Goal: Register for event/course: Register for event/course

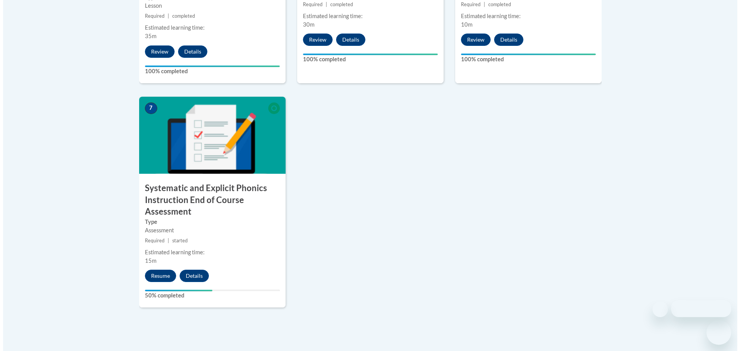
scroll to position [576, 0]
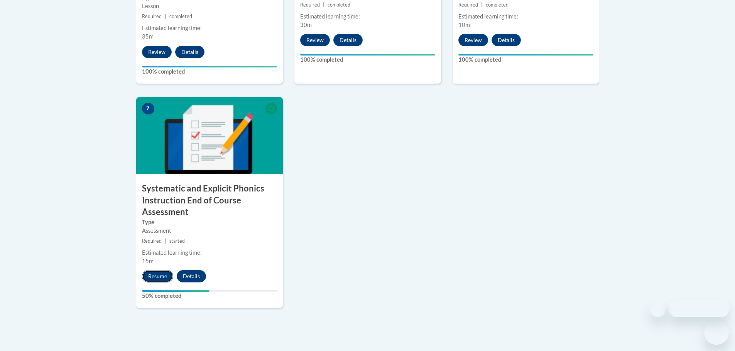
click at [160, 278] on button "Resume" at bounding box center [157, 276] width 31 height 12
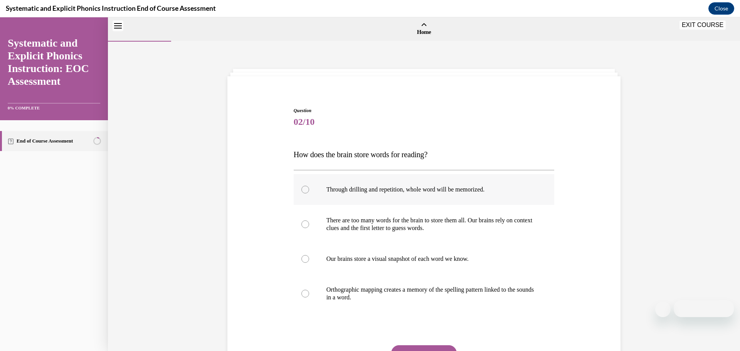
scroll to position [24, 0]
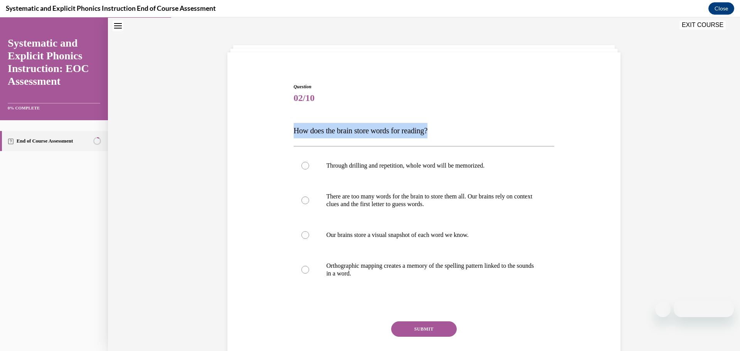
drag, startPoint x: 459, startPoint y: 128, endPoint x: 271, endPoint y: 128, distance: 188.6
click at [271, 128] on div "Question 02/10 How does the brain store words for reading? Through drilling and…" at bounding box center [424, 222] width 397 height 325
copy span "How does the brain store words for reading?"
click at [302, 268] on div at bounding box center [306, 270] width 8 height 8
click at [420, 330] on button "SUBMIT" at bounding box center [424, 329] width 66 height 15
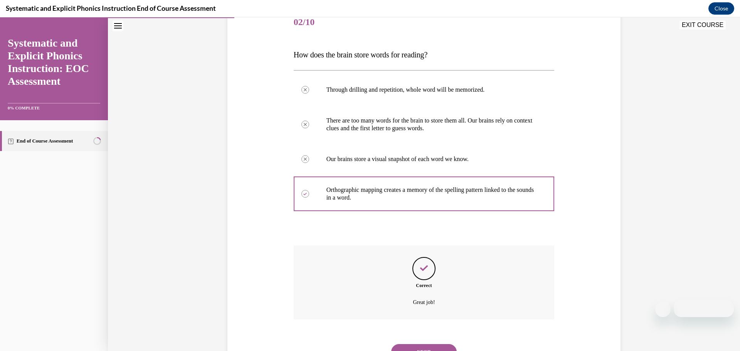
scroll to position [135, 0]
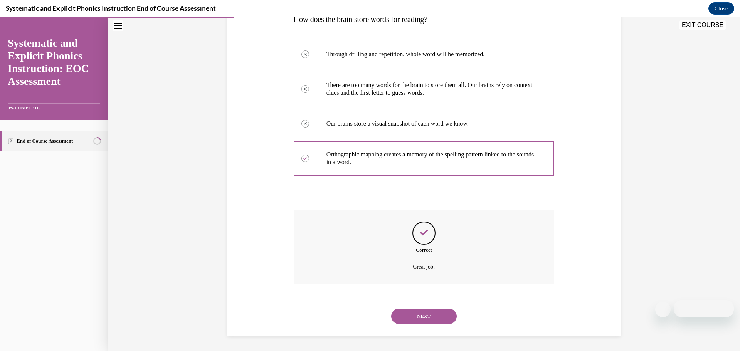
click at [426, 312] on button "NEXT" at bounding box center [424, 316] width 66 height 15
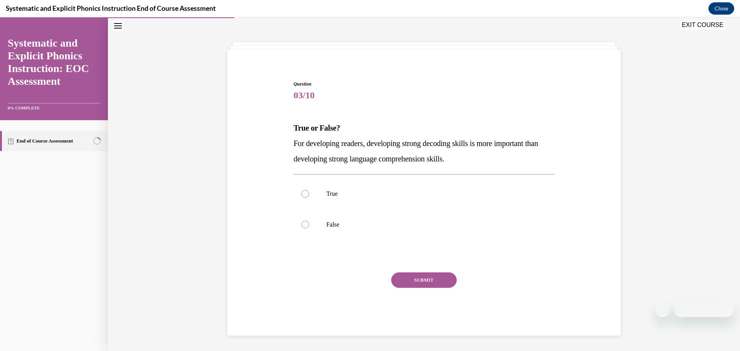
scroll to position [27, 0]
click at [302, 224] on div at bounding box center [306, 225] width 8 height 8
click at [416, 282] on button "SUBMIT" at bounding box center [424, 280] width 66 height 15
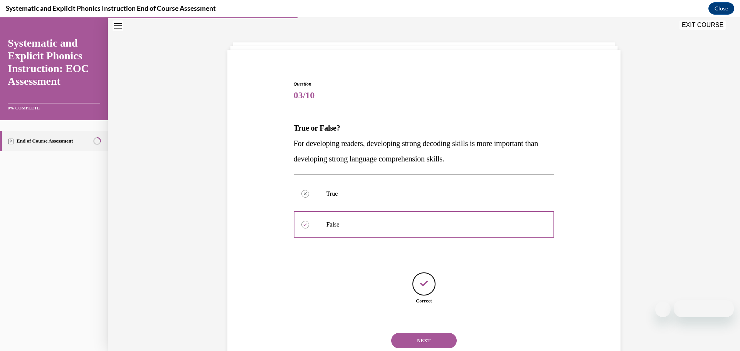
scroll to position [51, 0]
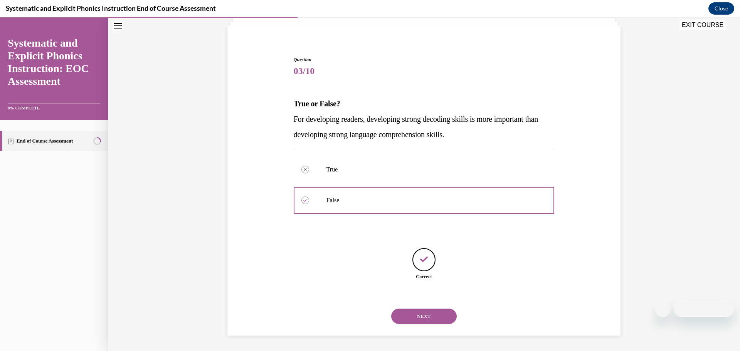
click at [415, 314] on button "NEXT" at bounding box center [424, 316] width 66 height 15
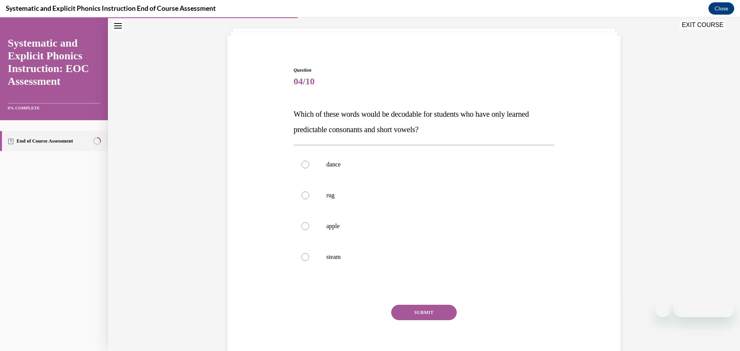
scroll to position [43, 0]
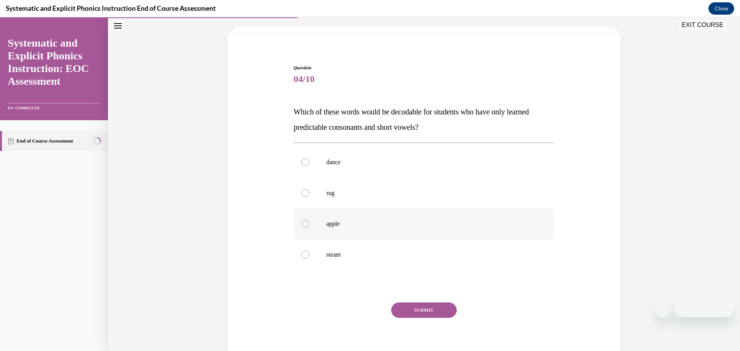
click at [361, 225] on p "apple" at bounding box center [431, 224] width 209 height 8
click at [423, 312] on button "SUBMIT" at bounding box center [424, 310] width 66 height 15
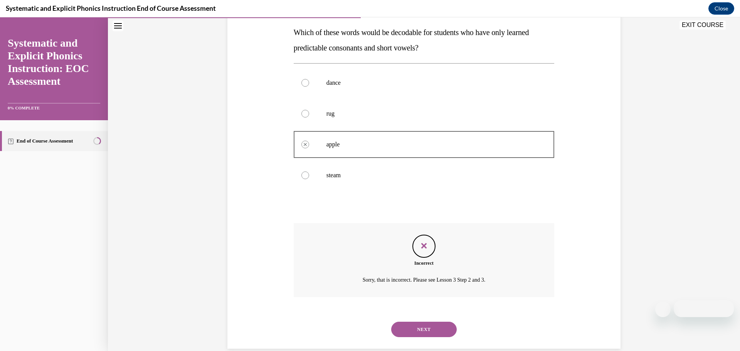
scroll to position [135, 0]
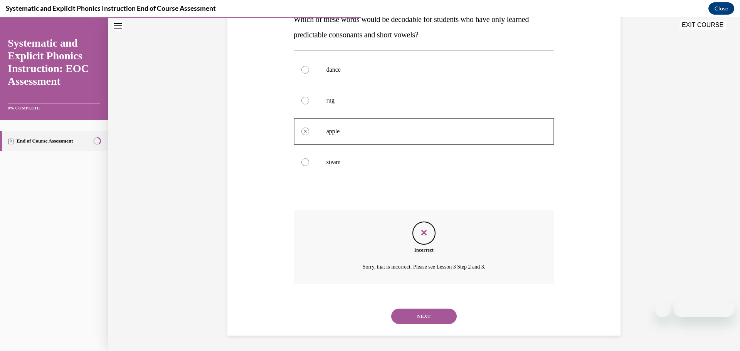
click at [415, 322] on button "NEXT" at bounding box center [424, 316] width 66 height 15
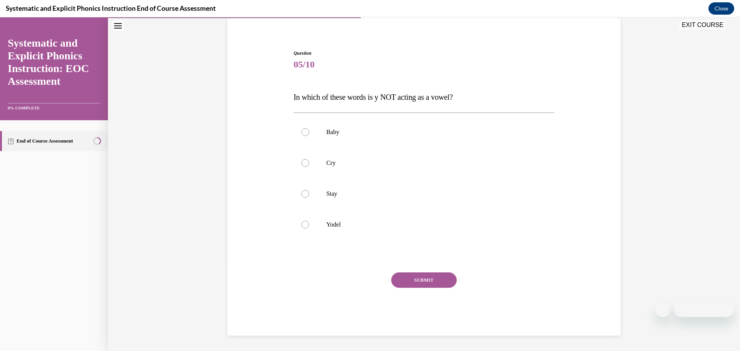
scroll to position [57, 0]
click at [303, 226] on div at bounding box center [306, 225] width 8 height 8
click at [427, 280] on button "SUBMIT" at bounding box center [424, 280] width 66 height 15
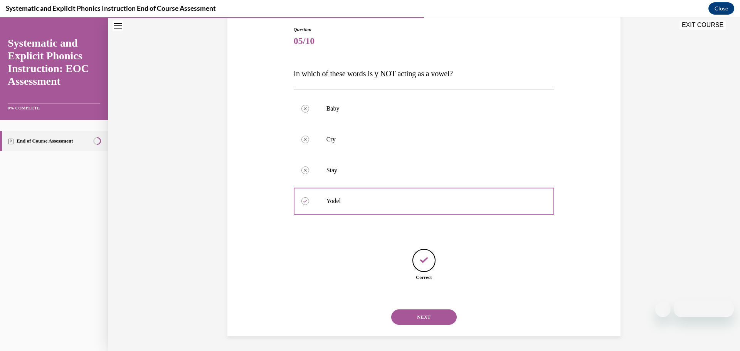
scroll to position [82, 0]
click at [410, 315] on button "NEXT" at bounding box center [424, 316] width 66 height 15
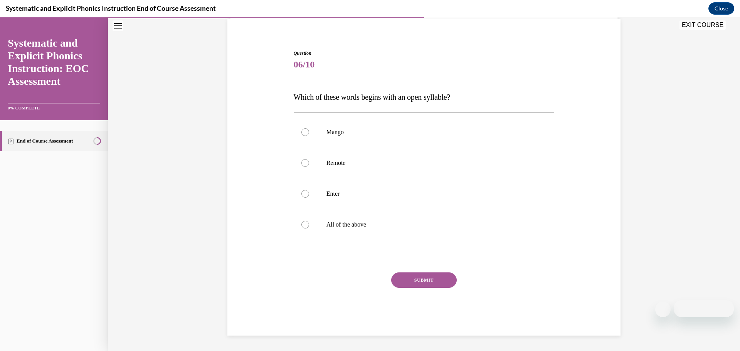
scroll to position [57, 0]
click at [298, 197] on div at bounding box center [424, 194] width 261 height 31
click at [429, 282] on button "SUBMIT" at bounding box center [424, 280] width 66 height 15
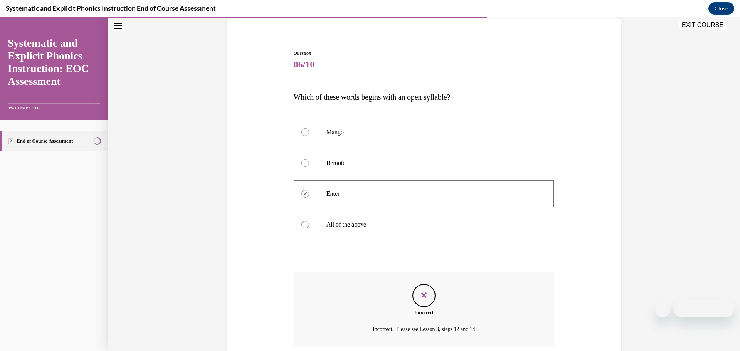
scroll to position [120, 0]
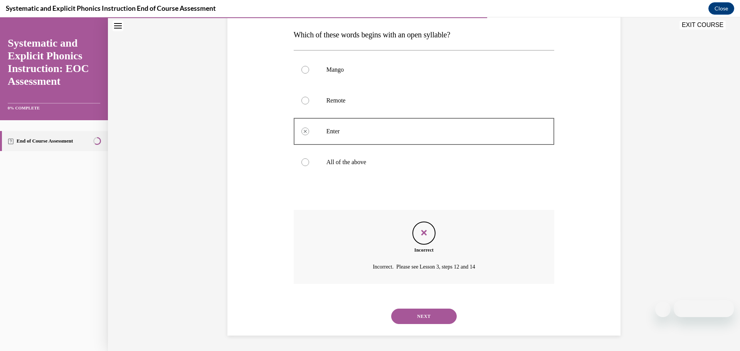
click at [419, 317] on button "NEXT" at bounding box center [424, 316] width 66 height 15
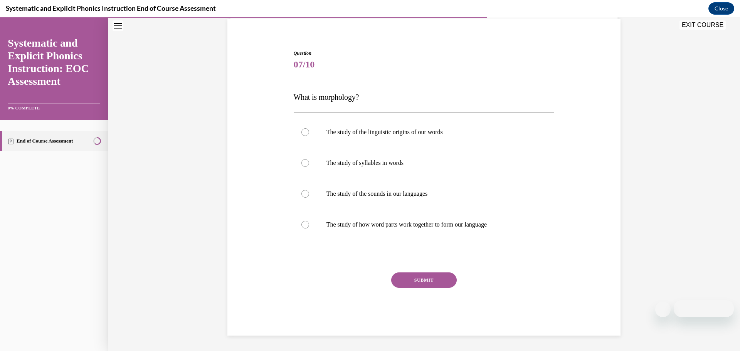
scroll to position [57, 0]
click at [302, 189] on div at bounding box center [424, 194] width 261 height 31
click at [304, 228] on div at bounding box center [306, 225] width 8 height 8
click at [425, 280] on button "SUBMIT" at bounding box center [424, 280] width 66 height 15
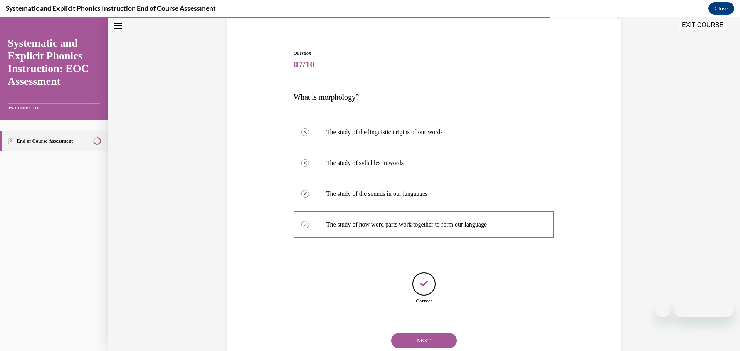
scroll to position [82, 0]
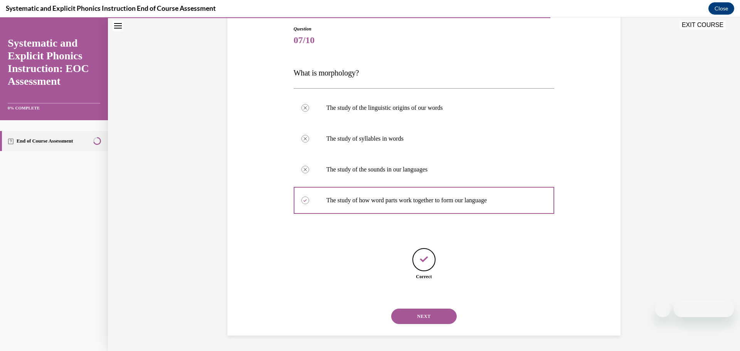
click at [425, 317] on button "NEXT" at bounding box center [424, 316] width 66 height 15
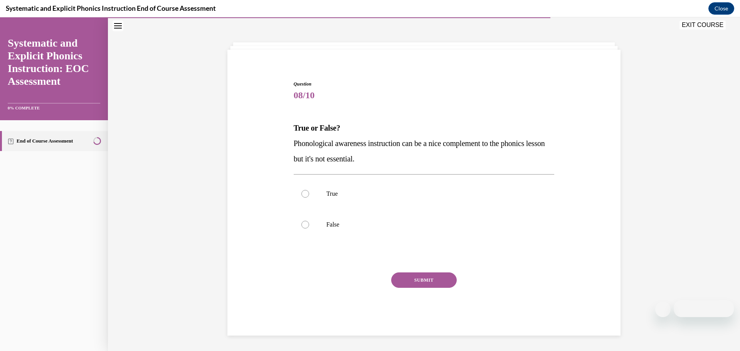
scroll to position [27, 0]
click at [305, 226] on div at bounding box center [306, 225] width 8 height 8
click at [424, 279] on button "SUBMIT" at bounding box center [424, 280] width 66 height 15
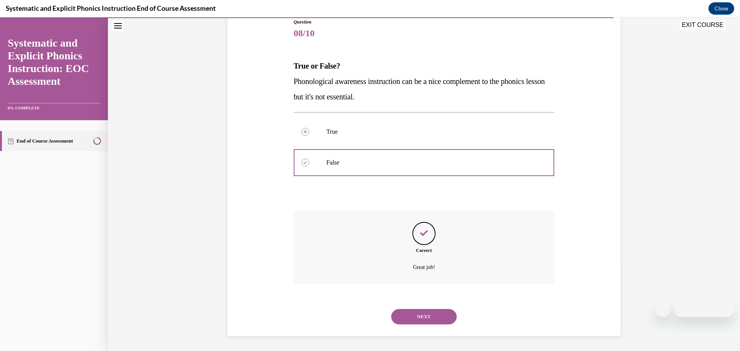
scroll to position [89, 0]
click at [417, 317] on button "NEXT" at bounding box center [424, 316] width 66 height 15
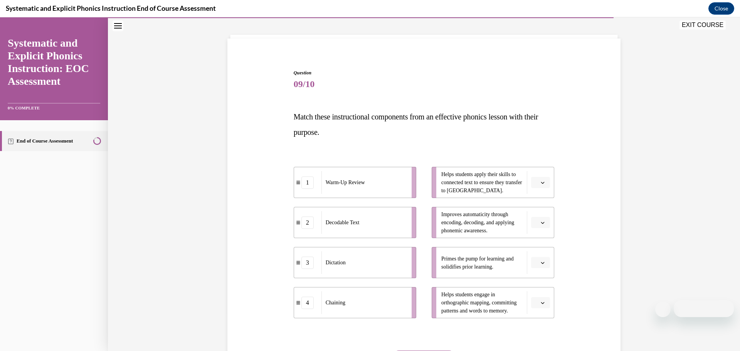
scroll to position [40, 0]
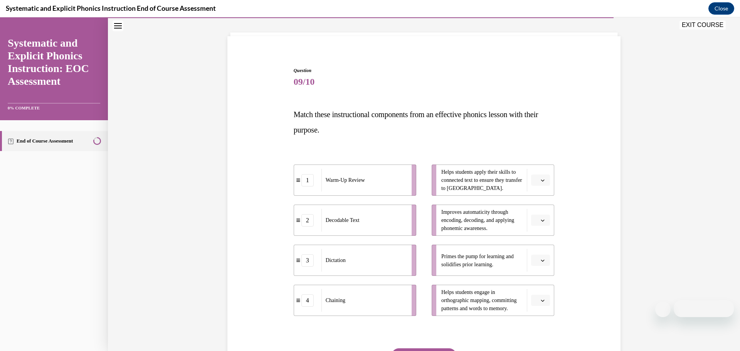
click at [542, 260] on span "button" at bounding box center [542, 260] width 5 height 5
click at [539, 309] on div "2" at bounding box center [537, 308] width 19 height 15
click at [541, 261] on icon "button" at bounding box center [543, 261] width 4 height 4
click at [536, 292] on div "1" at bounding box center [535, 292] width 19 height 15
click at [541, 219] on icon "button" at bounding box center [543, 221] width 4 height 4
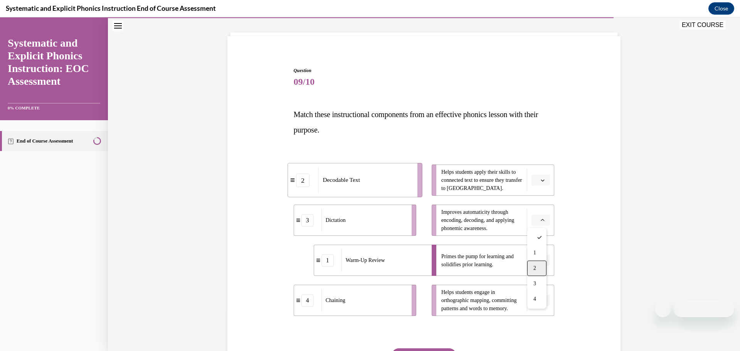
click at [534, 266] on span "2" at bounding box center [535, 268] width 3 height 6
click at [541, 180] on icon "button" at bounding box center [543, 181] width 4 height 4
click at [536, 237] on div "3" at bounding box center [537, 243] width 19 height 15
click at [541, 303] on button "button" at bounding box center [540, 301] width 19 height 12
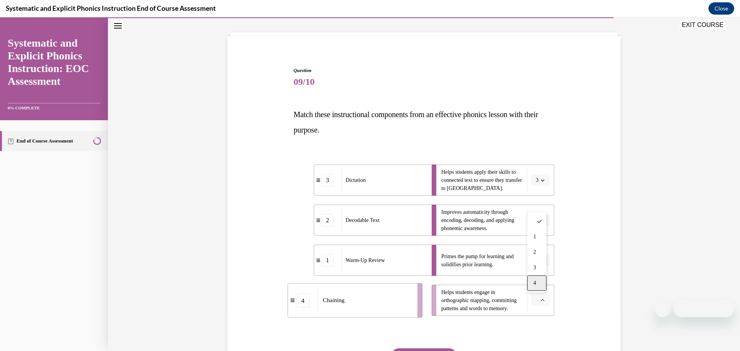
click at [538, 282] on div "4" at bounding box center [537, 283] width 19 height 15
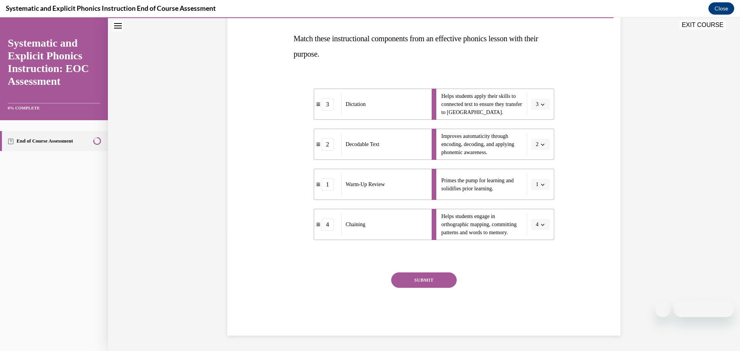
click at [412, 277] on button "SUBMIT" at bounding box center [424, 280] width 66 height 15
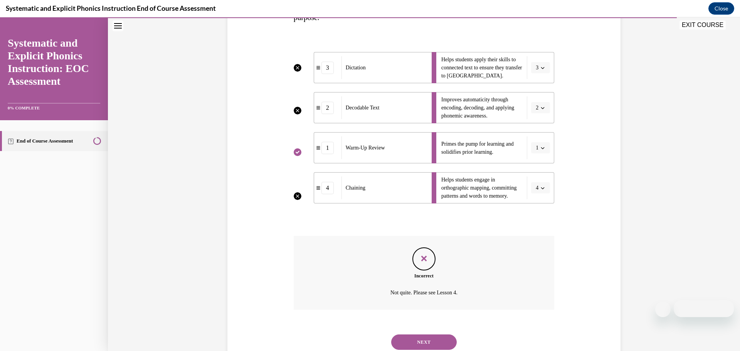
scroll to position [179, 0]
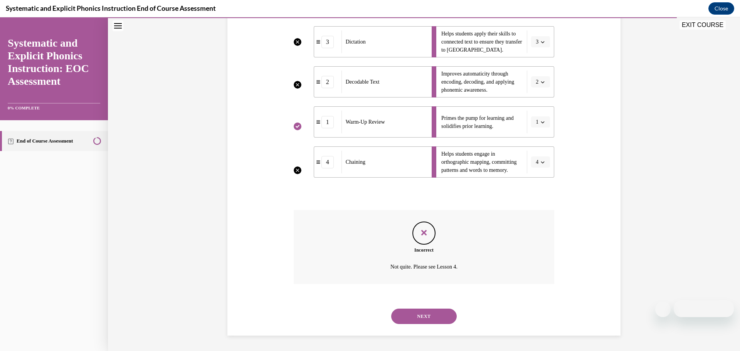
click at [433, 316] on button "NEXT" at bounding box center [424, 316] width 66 height 15
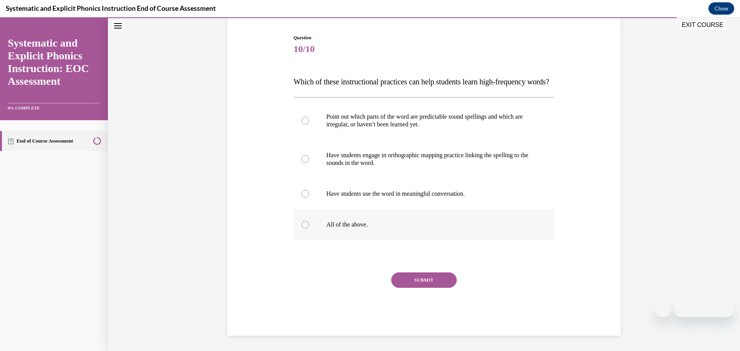
click at [302, 227] on div at bounding box center [306, 225] width 8 height 8
click at [420, 288] on button "SUBMIT" at bounding box center [424, 280] width 66 height 15
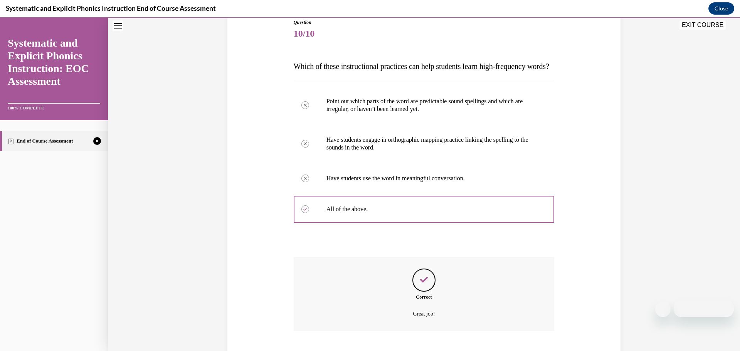
scroll to position [151, 0]
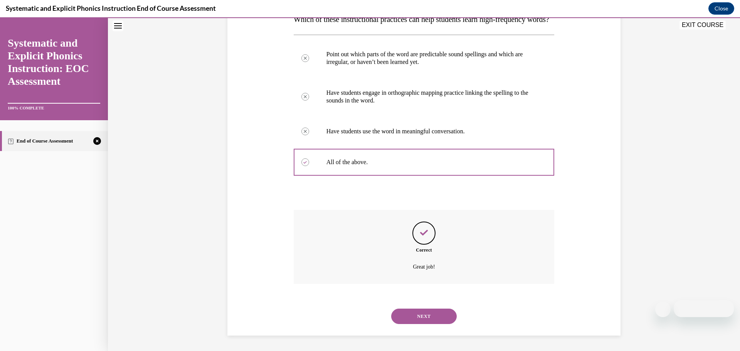
click at [433, 316] on button "NEXT" at bounding box center [424, 316] width 66 height 15
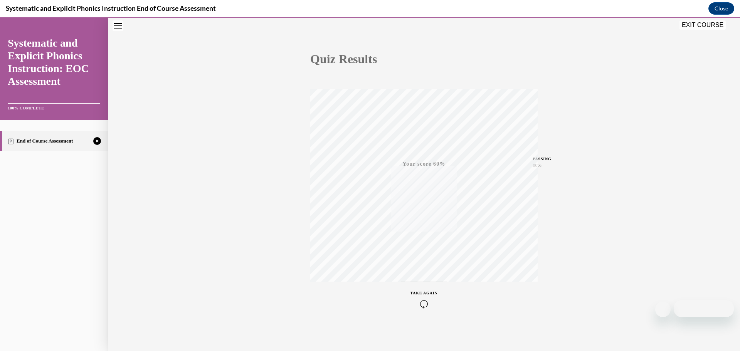
drag, startPoint x: 219, startPoint y: 14, endPoint x: 221, endPoint y: 9, distance: 5.2
click at [219, 14] on div "Systematic and Explicit Phonics Instruction End of Course Assessment Close" at bounding box center [370, 8] width 740 height 17
drag, startPoint x: 223, startPoint y: 8, endPoint x: 3, endPoint y: 15, distance: 219.5
click at [3, 15] on div "Systematic and Explicit Phonics Instruction End of Course Assessment Close" at bounding box center [370, 8] width 740 height 17
copy h4 "Systematic and Explicit Phonics Instruction End of Course Assessment"
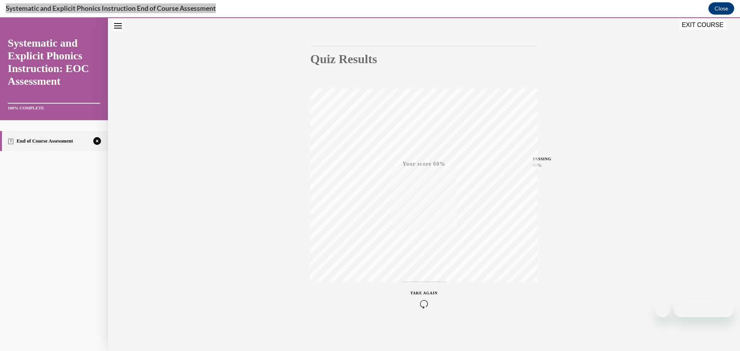
click at [713, 23] on button "EXIT COURSE" at bounding box center [703, 24] width 46 height 9
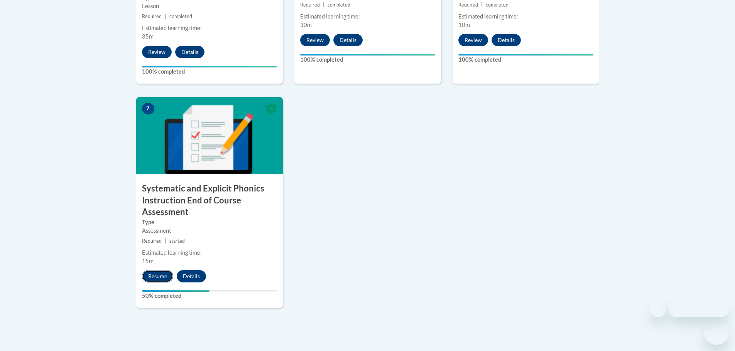
click at [153, 277] on button "Resume" at bounding box center [157, 276] width 31 height 12
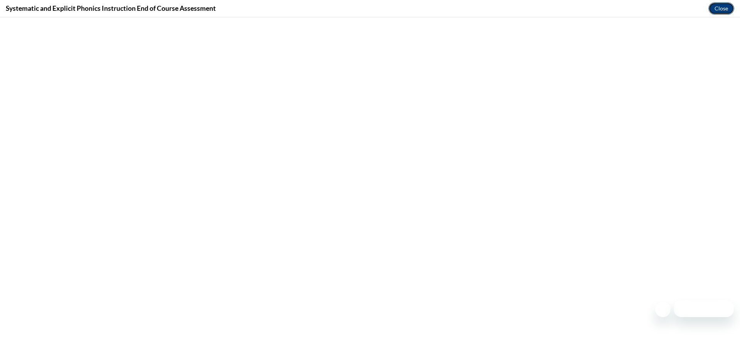
click at [722, 7] on button "Close" at bounding box center [722, 8] width 26 height 12
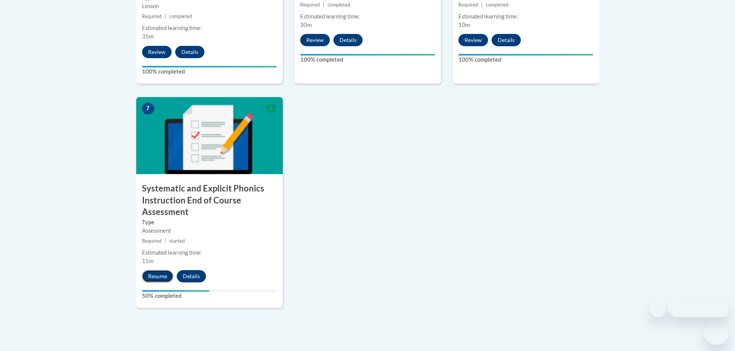
click at [147, 275] on button "Resume" at bounding box center [157, 276] width 31 height 12
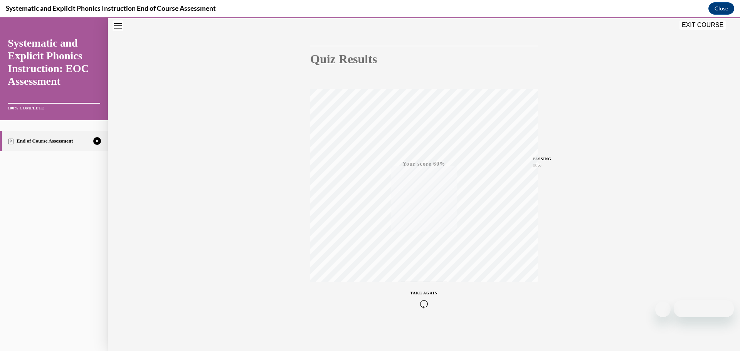
click at [419, 300] on icon "button" at bounding box center [424, 304] width 27 height 8
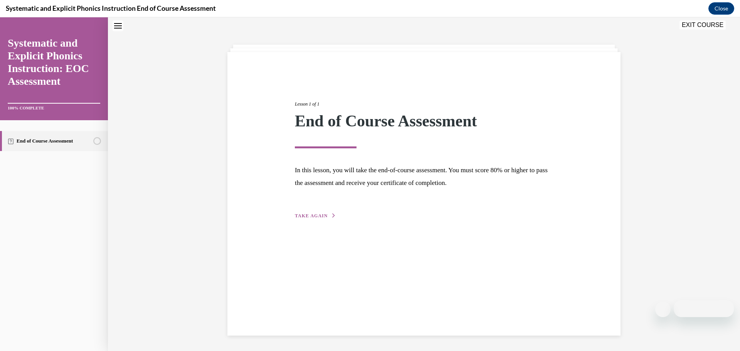
click at [310, 215] on span "TAKE AGAIN" at bounding box center [311, 215] width 33 height 5
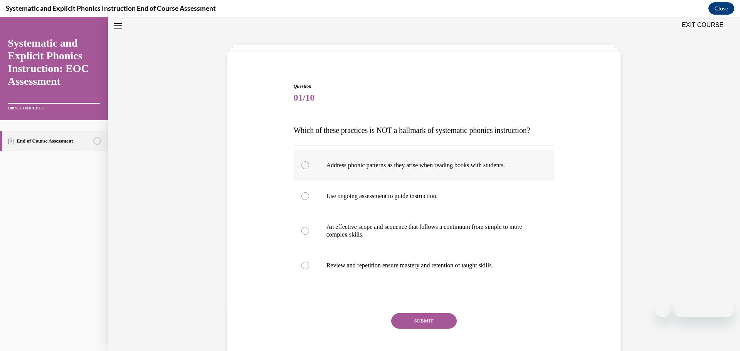
click at [298, 163] on div at bounding box center [424, 165] width 261 height 31
click at [425, 319] on button "SUBMIT" at bounding box center [424, 321] width 66 height 15
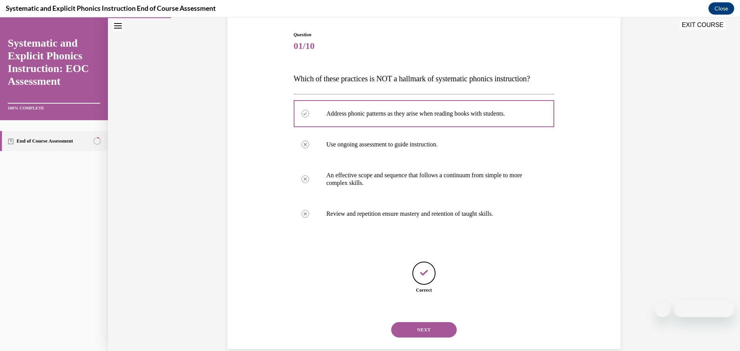
scroll to position [89, 0]
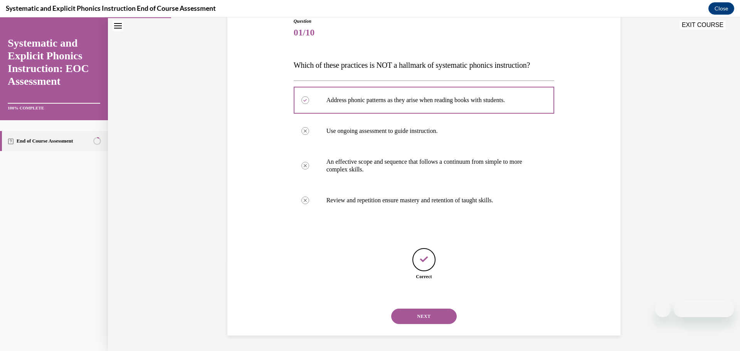
click at [444, 316] on button "NEXT" at bounding box center [424, 316] width 66 height 15
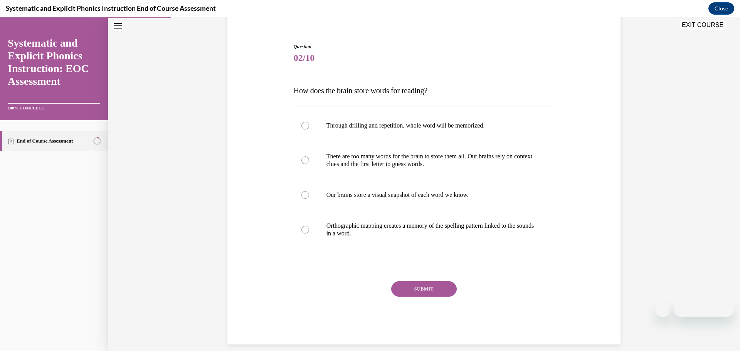
scroll to position [65, 0]
click at [302, 227] on div at bounding box center [306, 229] width 8 height 8
click at [422, 289] on button "SUBMIT" at bounding box center [424, 288] width 66 height 15
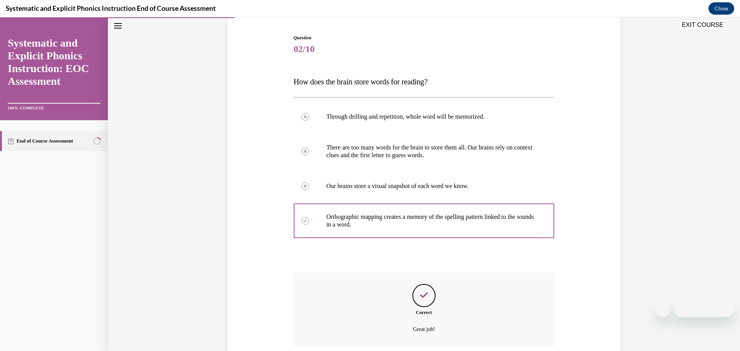
scroll to position [135, 0]
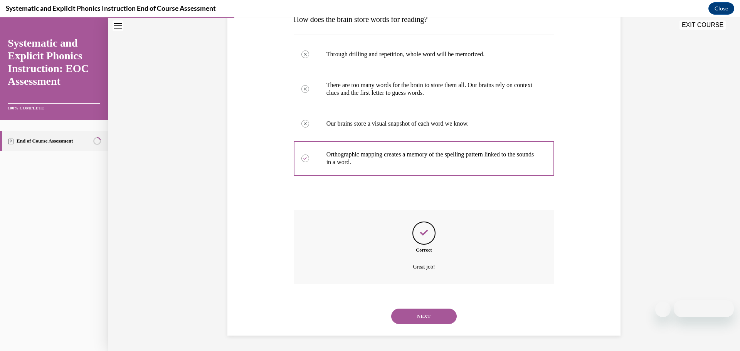
click at [418, 317] on button "NEXT" at bounding box center [424, 316] width 66 height 15
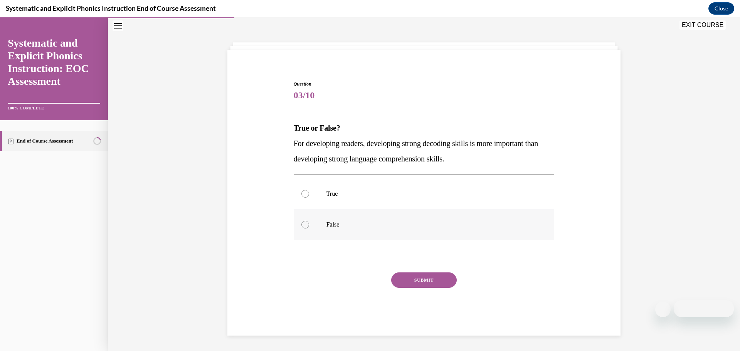
click at [303, 224] on div at bounding box center [306, 225] width 8 height 8
click at [423, 279] on button "SUBMIT" at bounding box center [424, 280] width 66 height 15
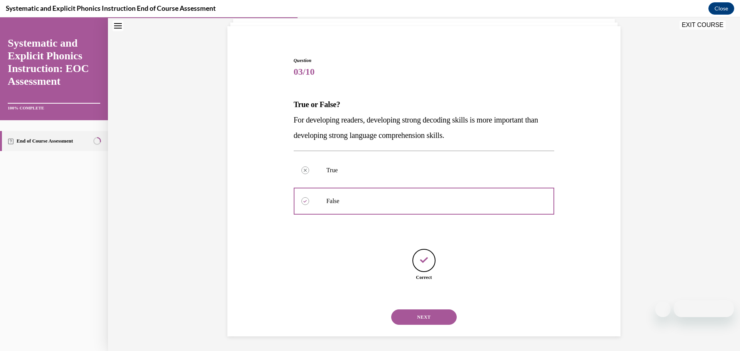
scroll to position [51, 0]
click at [427, 313] on button "NEXT" at bounding box center [424, 316] width 66 height 15
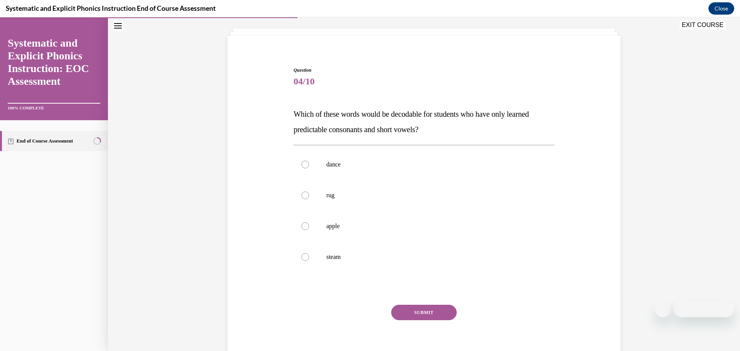
scroll to position [43, 0]
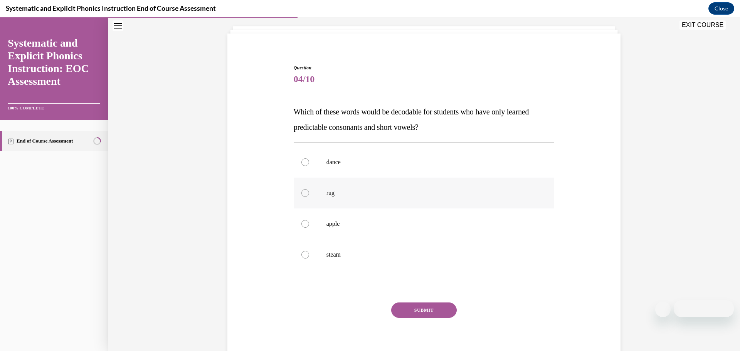
click at [303, 194] on div at bounding box center [306, 193] width 8 height 8
click at [430, 309] on button "SUBMIT" at bounding box center [424, 310] width 66 height 15
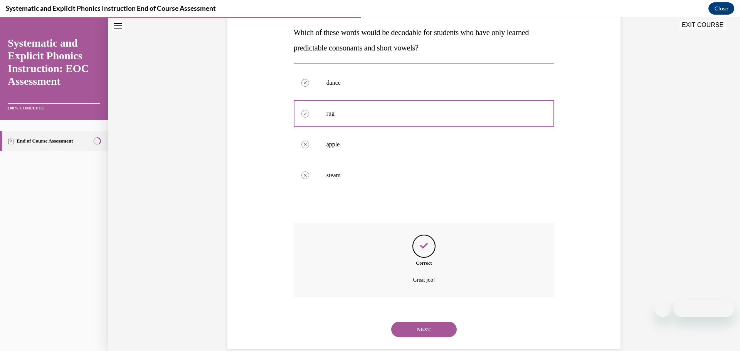
scroll to position [135, 0]
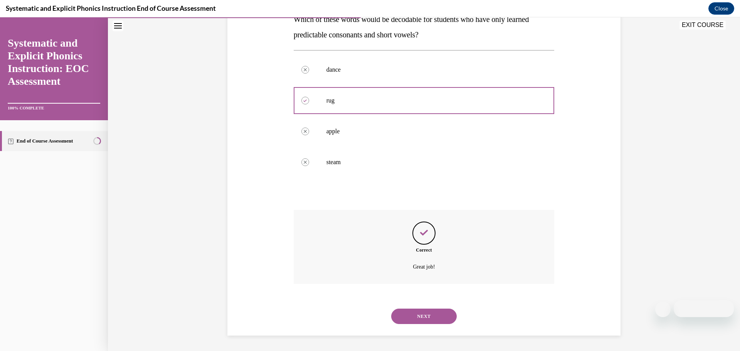
click at [423, 319] on button "NEXT" at bounding box center [424, 316] width 66 height 15
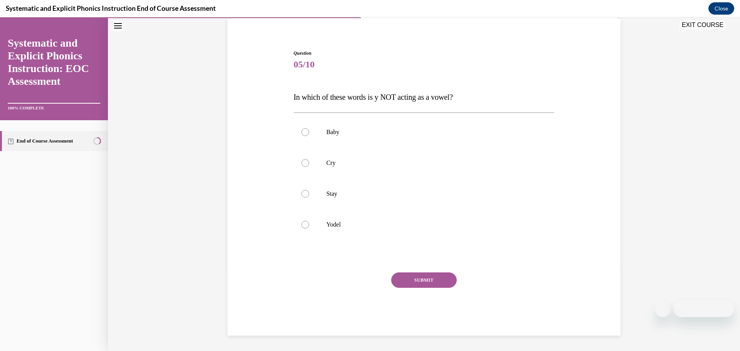
scroll to position [57, 0]
click at [302, 226] on div at bounding box center [306, 225] width 8 height 8
click at [437, 280] on button "SUBMIT" at bounding box center [424, 280] width 66 height 15
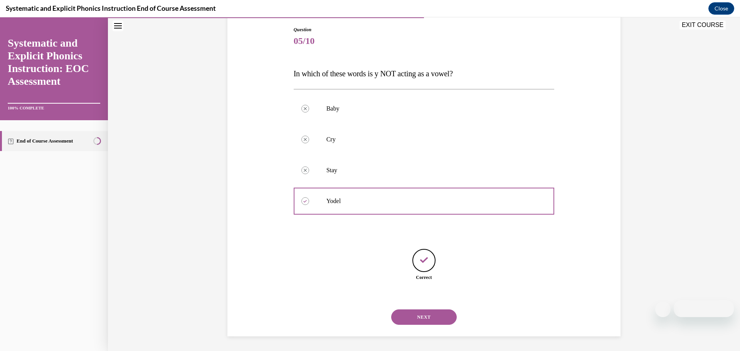
scroll to position [82, 0]
click at [414, 314] on button "NEXT" at bounding box center [424, 316] width 66 height 15
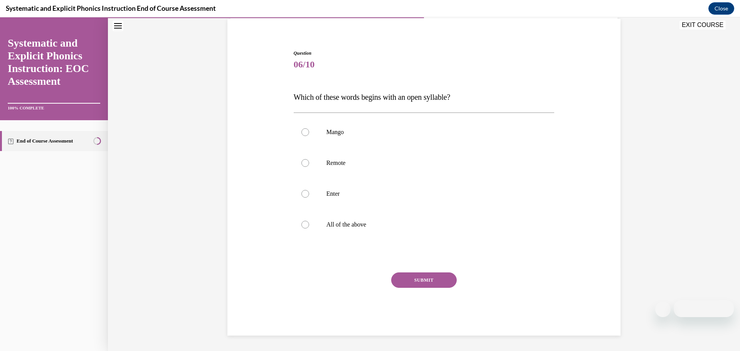
scroll to position [57, 0]
click at [303, 162] on div at bounding box center [306, 163] width 8 height 8
click at [420, 282] on button "SUBMIT" at bounding box center [424, 280] width 66 height 15
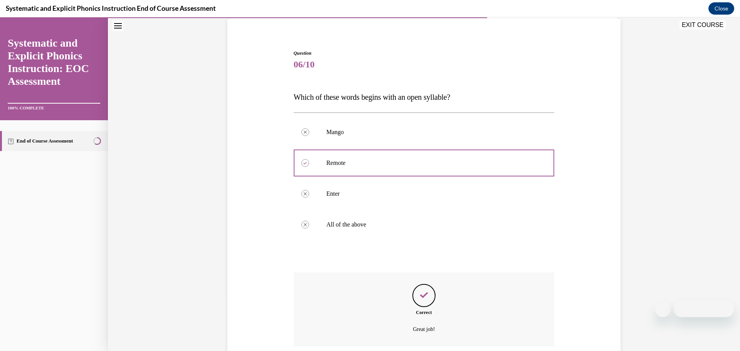
scroll to position [120, 0]
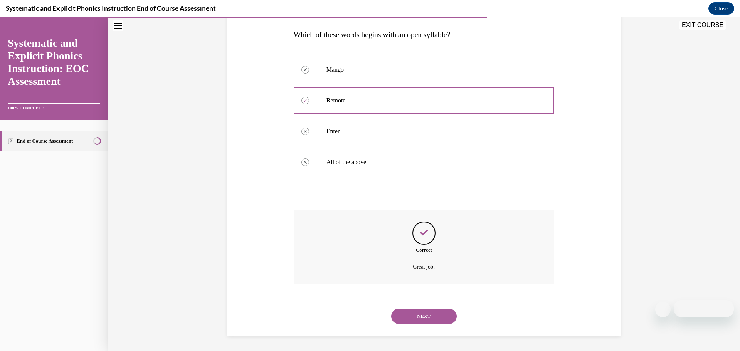
click at [422, 315] on button "NEXT" at bounding box center [424, 316] width 66 height 15
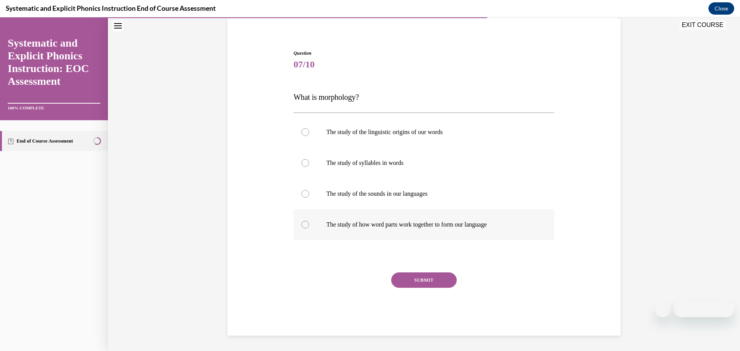
click at [302, 226] on div at bounding box center [306, 225] width 8 height 8
click at [425, 280] on button "SUBMIT" at bounding box center [424, 280] width 66 height 15
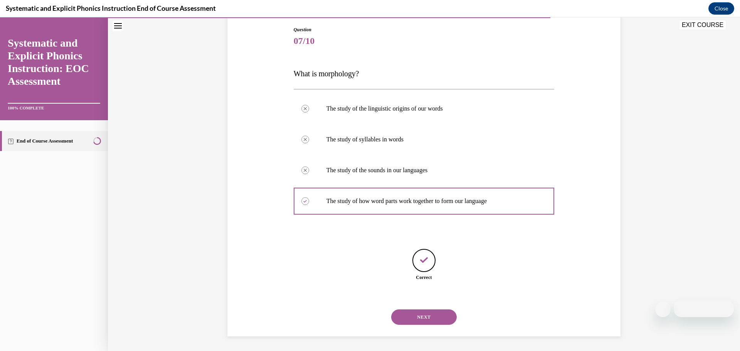
scroll to position [82, 0]
click at [428, 315] on button "NEXT" at bounding box center [424, 316] width 66 height 15
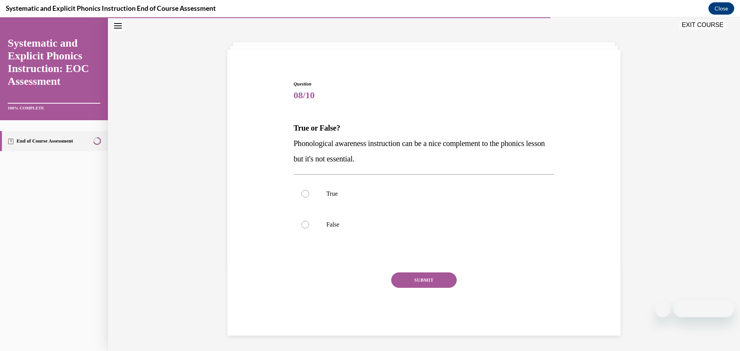
scroll to position [27, 0]
click at [304, 224] on div at bounding box center [306, 225] width 8 height 8
click at [413, 281] on button "SUBMIT" at bounding box center [424, 280] width 66 height 15
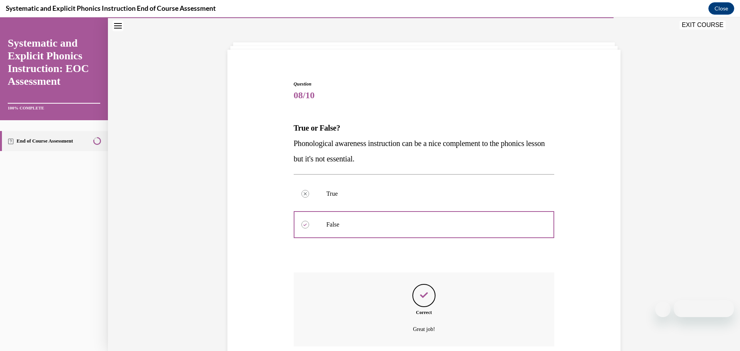
scroll to position [89, 0]
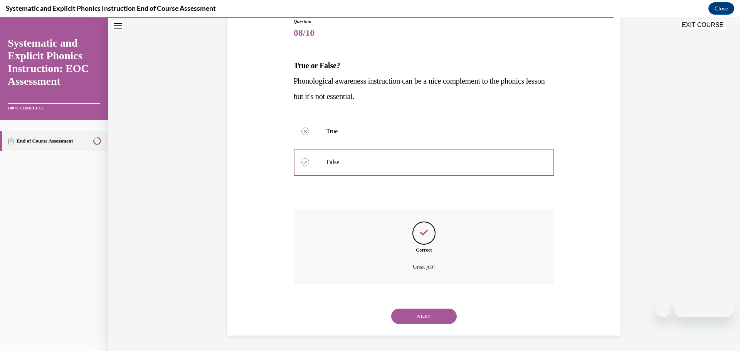
click at [430, 315] on button "NEXT" at bounding box center [424, 316] width 66 height 15
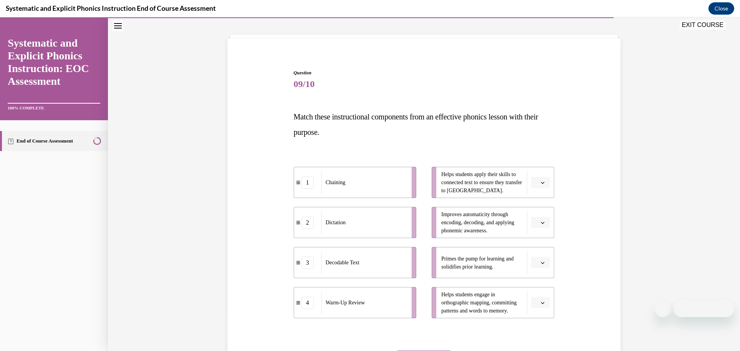
scroll to position [40, 0]
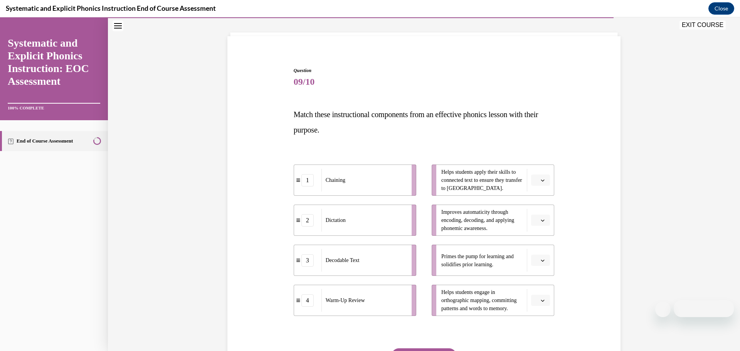
click at [543, 178] on span "button" at bounding box center [542, 180] width 5 height 5
click at [534, 245] on span "3" at bounding box center [535, 244] width 3 height 6
click at [540, 298] on span "button" at bounding box center [542, 300] width 5 height 5
click at [538, 234] on div "1" at bounding box center [537, 236] width 19 height 15
click at [541, 260] on icon "button" at bounding box center [543, 261] width 4 height 4
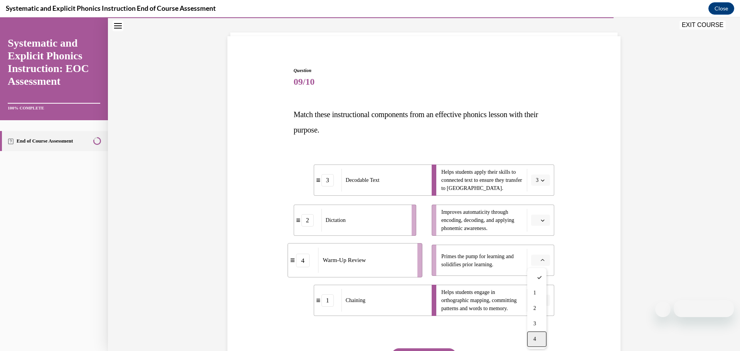
click at [534, 342] on span "4" at bounding box center [535, 339] width 3 height 6
click at [541, 219] on icon "button" at bounding box center [543, 221] width 4 height 4
click at [541, 261] on div "2" at bounding box center [537, 268] width 19 height 15
click at [581, 225] on div "Question 09/10 Match these instructional components from an effective phonics l…" at bounding box center [424, 228] width 397 height 368
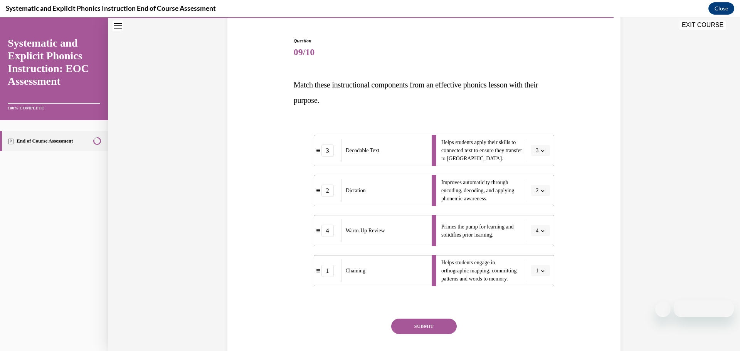
scroll to position [116, 0]
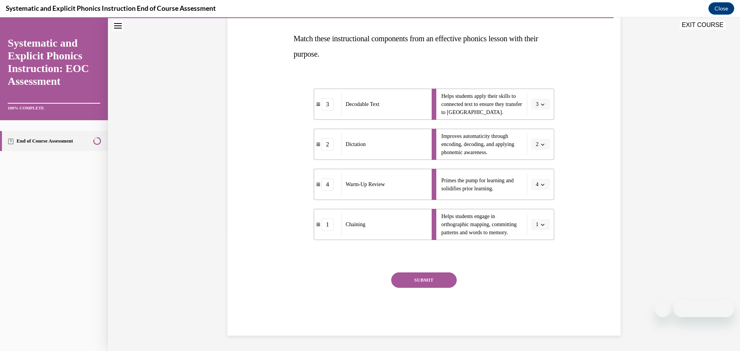
click at [435, 279] on button "SUBMIT" at bounding box center [424, 280] width 66 height 15
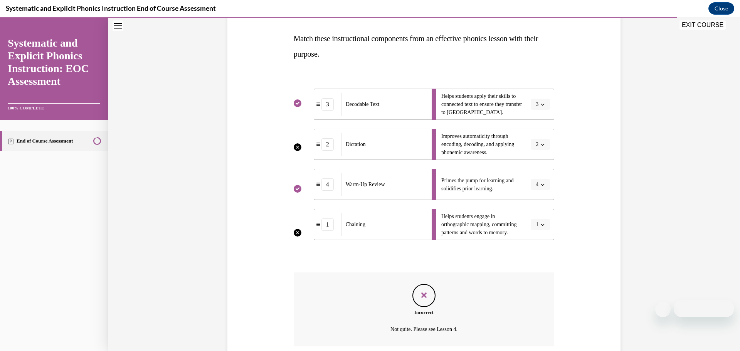
scroll to position [179, 0]
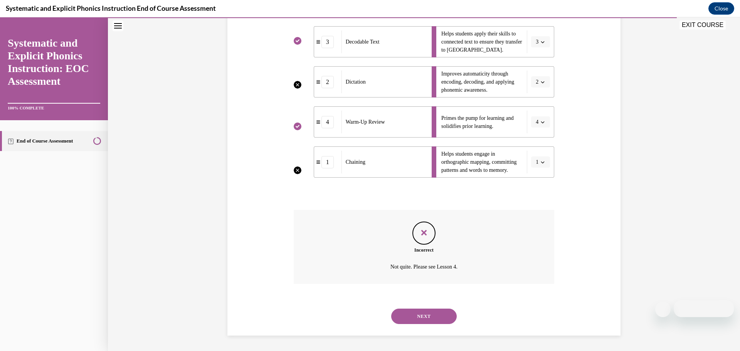
click at [437, 316] on button "NEXT" at bounding box center [424, 316] width 66 height 15
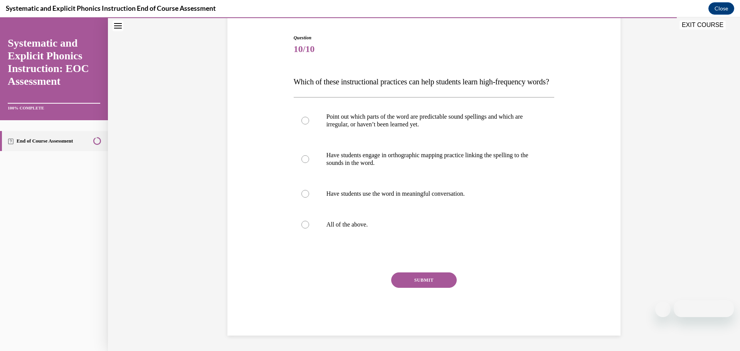
scroll to position [86, 0]
click at [303, 226] on div at bounding box center [306, 225] width 8 height 8
click at [418, 281] on button "SUBMIT" at bounding box center [424, 280] width 66 height 15
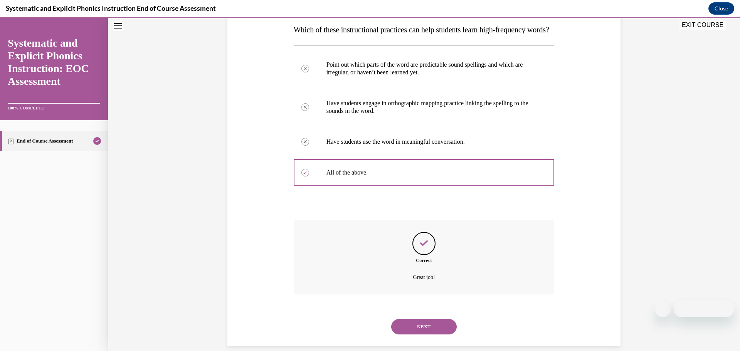
scroll to position [151, 0]
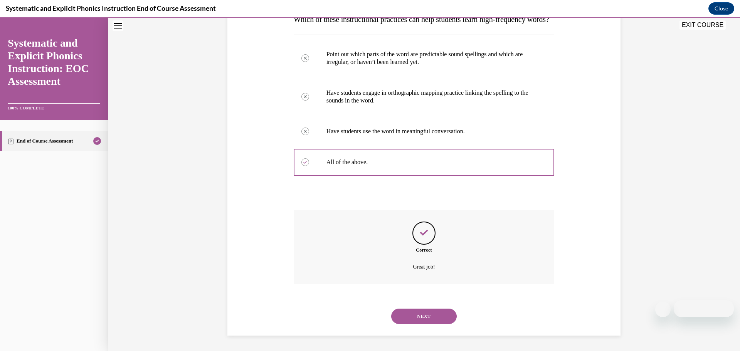
click at [432, 315] on button "NEXT" at bounding box center [424, 316] width 66 height 15
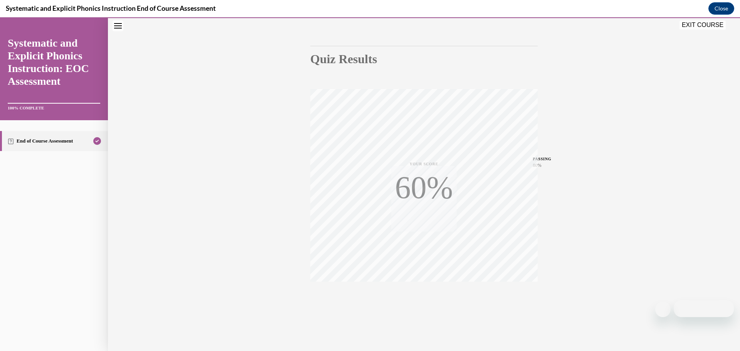
scroll to position [61, 0]
click at [705, 25] on button "EXIT COURSE" at bounding box center [703, 24] width 46 height 9
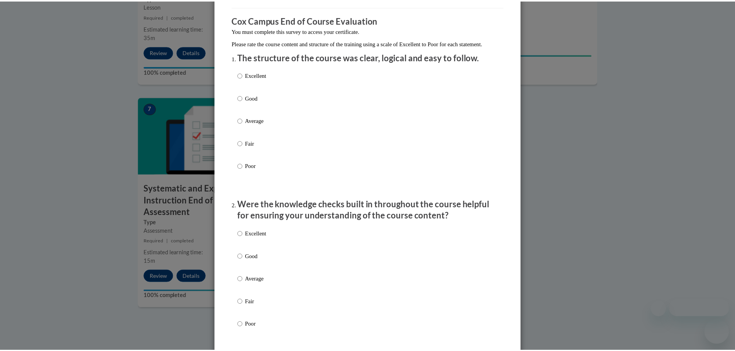
scroll to position [0, 0]
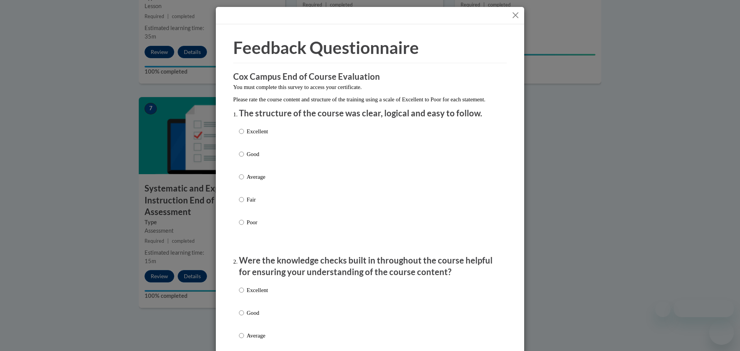
click at [513, 16] on button "Close" at bounding box center [516, 15] width 10 height 10
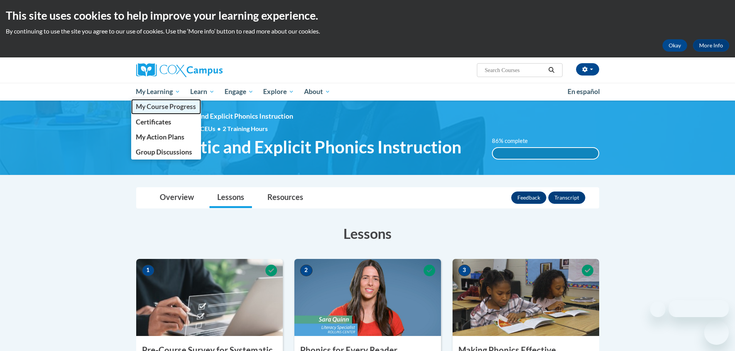
click at [159, 106] on span "My Course Progress" at bounding box center [166, 107] width 60 height 8
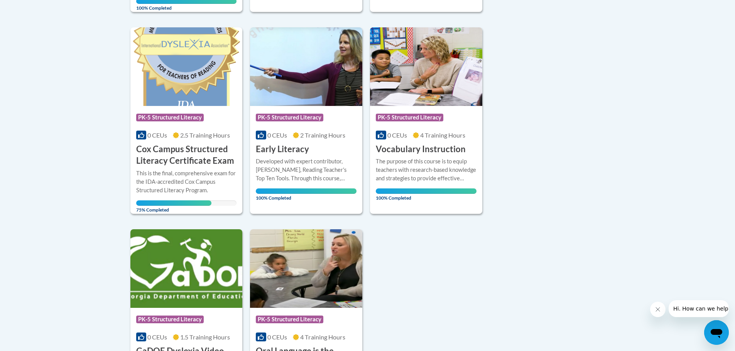
scroll to position [386, 0]
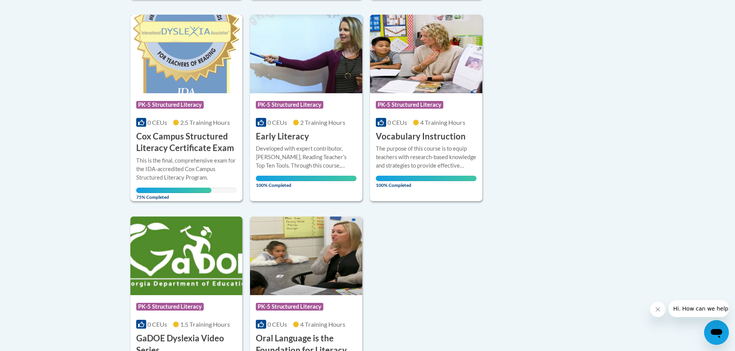
click at [187, 135] on h3 "Cox Campus Structured Literacy Certificate Exam" at bounding box center [186, 143] width 101 height 24
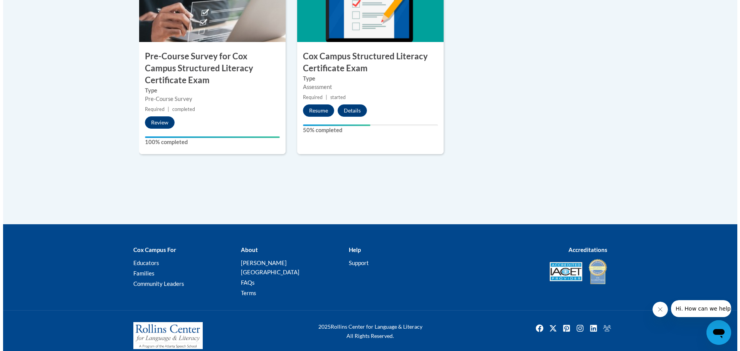
scroll to position [327, 0]
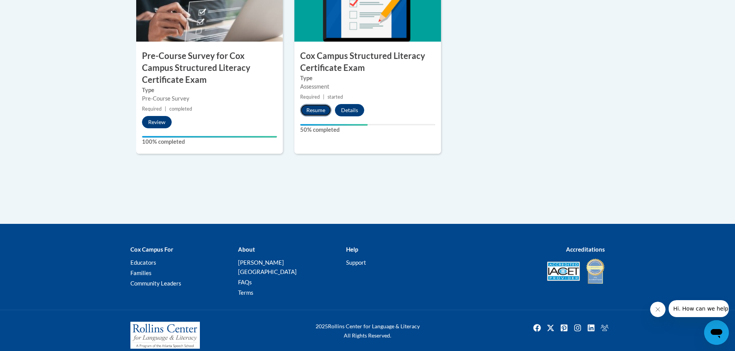
click at [310, 111] on button "Resume" at bounding box center [315, 110] width 31 height 12
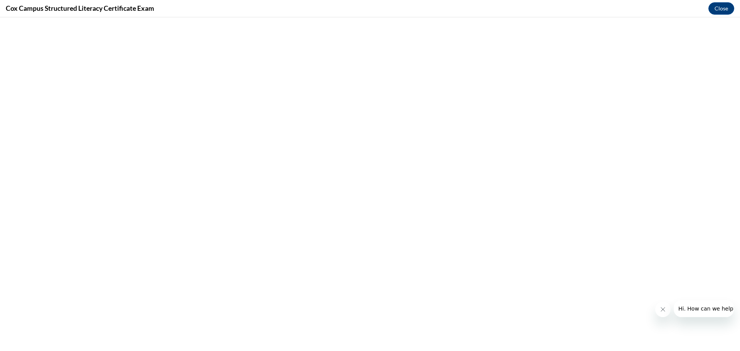
click at [27, 7] on div "Cox Campus Structured Literacy Certificate Exam Close" at bounding box center [370, 8] width 740 height 17
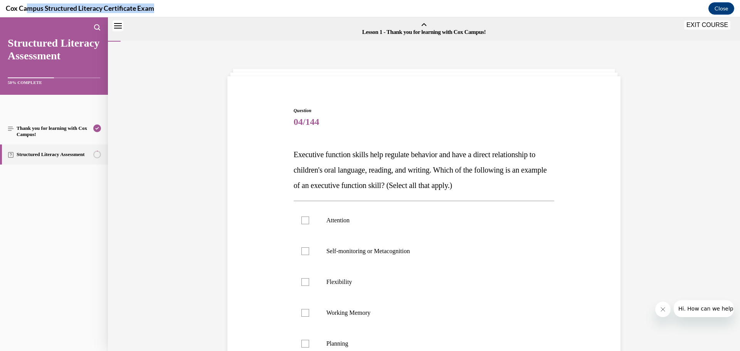
scroll to position [24, 0]
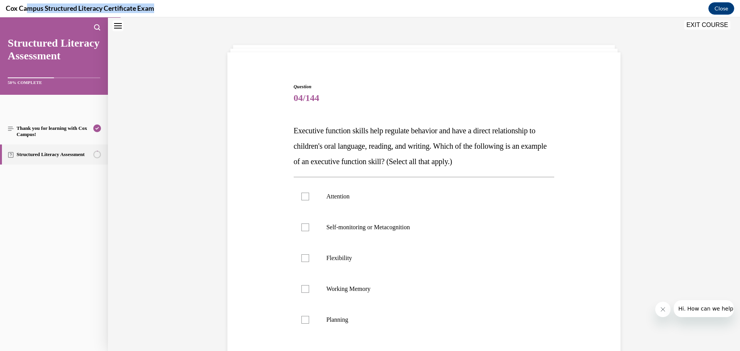
click at [163, 5] on div "Cox Campus Structured Literacy Certificate Exam Close" at bounding box center [370, 8] width 740 height 17
drag, startPoint x: 166, startPoint y: 7, endPoint x: 2, endPoint y: 2, distance: 164.0
click at [2, 2] on div "Cox Campus Structured Literacy Certificate Exam Close" at bounding box center [370, 8] width 740 height 17
copy h4 "Cox Campus Structured Literacy Certificate Exam"
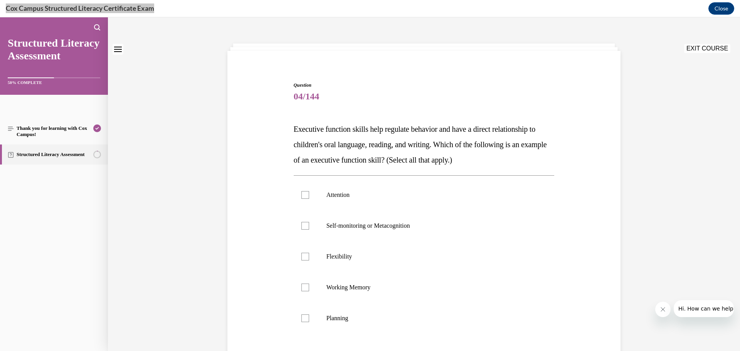
scroll to position [39, 0]
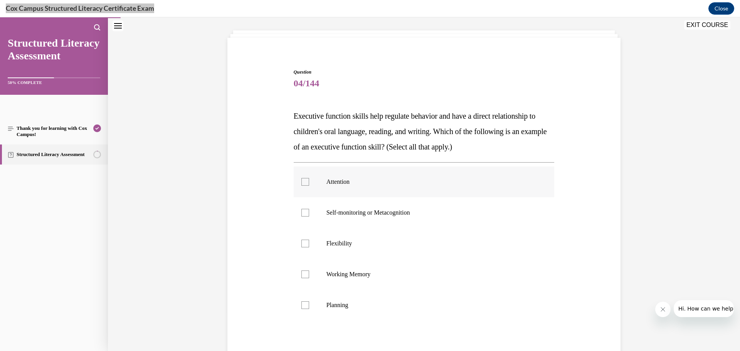
click at [304, 184] on div at bounding box center [306, 182] width 8 height 8
click at [304, 184] on input "Attention" at bounding box center [306, 182] width 8 height 8
checkbox input "true"
click at [304, 212] on div at bounding box center [306, 213] width 8 height 8
click at [304, 212] on input "Self-monitoring or Metacognition" at bounding box center [306, 213] width 8 height 8
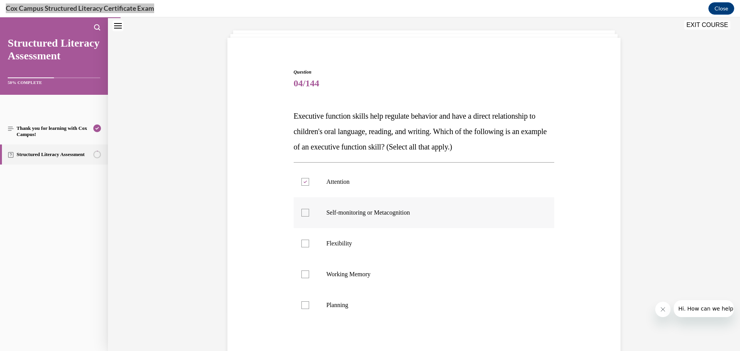
checkbox input "true"
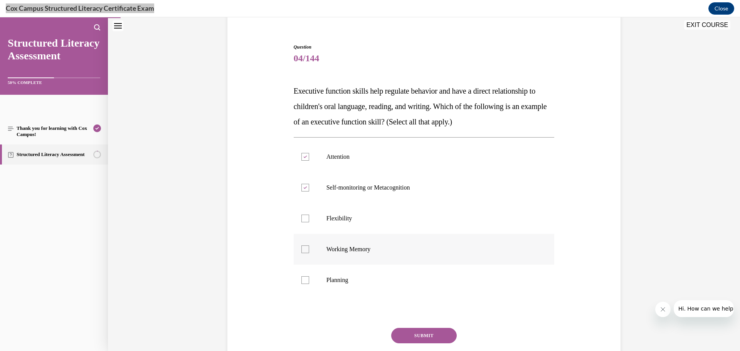
scroll to position [77, 0]
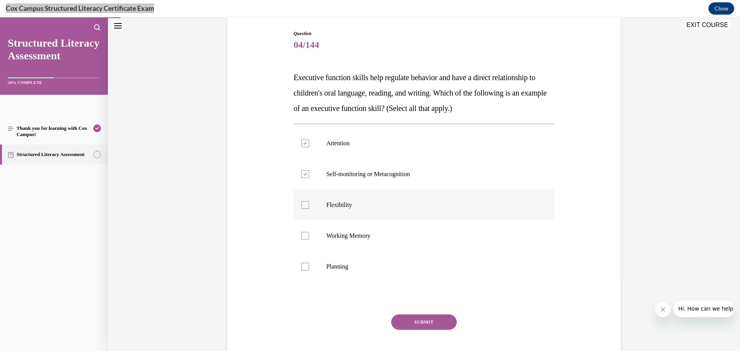
click at [303, 204] on div at bounding box center [306, 205] width 8 height 8
click at [303, 204] on input "Flexibility" at bounding box center [306, 205] width 8 height 8
checkbox input "true"
click at [302, 231] on label "Working Memory" at bounding box center [424, 236] width 261 height 31
click at [302, 232] on input "Working Memory" at bounding box center [306, 236] width 8 height 8
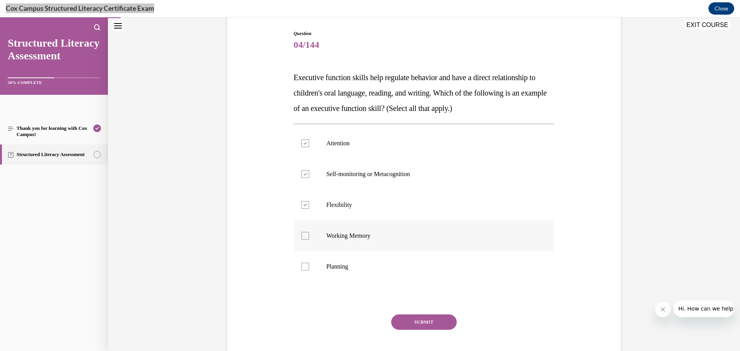
checkbox input "true"
click at [303, 267] on div at bounding box center [306, 267] width 8 height 8
click at [303, 267] on input "Planning" at bounding box center [306, 267] width 8 height 8
checkbox input "true"
click at [422, 324] on button "SUBMIT" at bounding box center [424, 322] width 66 height 15
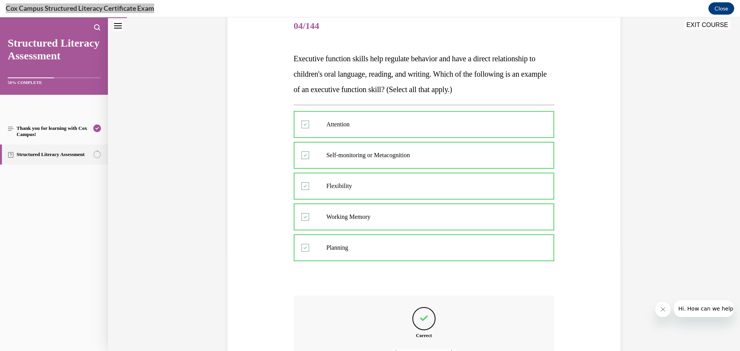
scroll to position [183, 0]
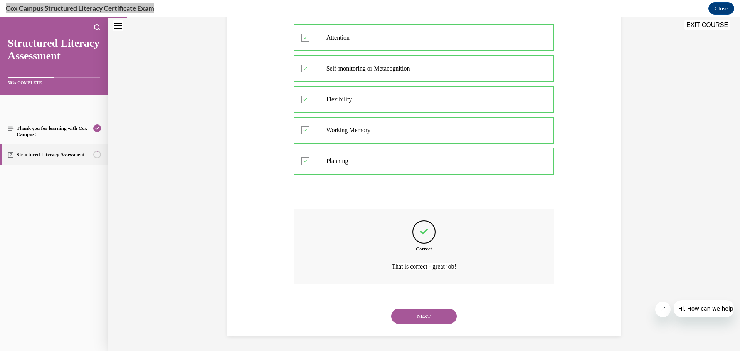
click at [426, 317] on button "NEXT" at bounding box center [424, 316] width 66 height 15
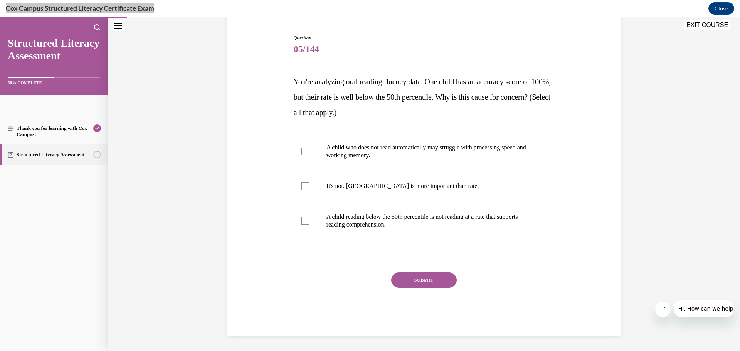
scroll to position [73, 0]
click at [302, 152] on div at bounding box center [306, 152] width 8 height 8
click at [302, 152] on input "A child who does not read automatically may struggle with processing speed and …" at bounding box center [306, 152] width 8 height 8
checkbox input "true"
click at [435, 281] on button "SUBMIT" at bounding box center [424, 280] width 66 height 15
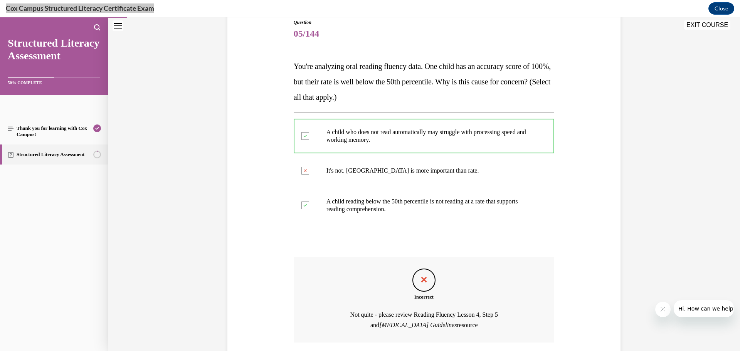
scroll to position [147, 0]
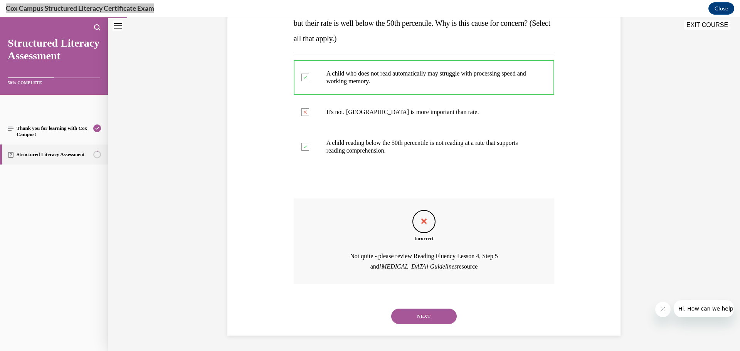
click at [431, 314] on button "NEXT" at bounding box center [424, 316] width 66 height 15
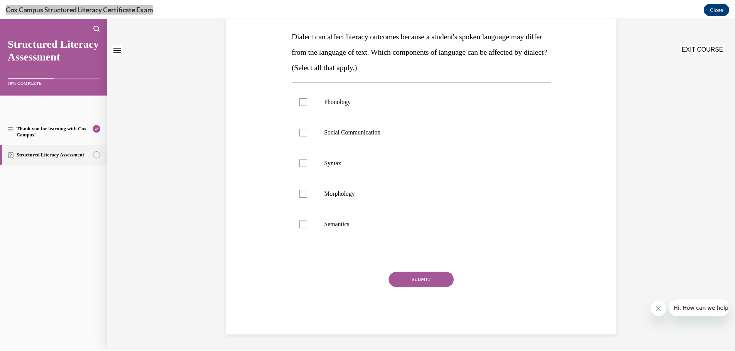
scroll to position [0, 0]
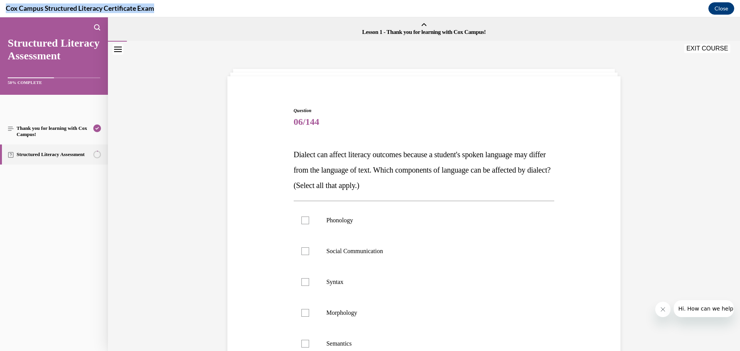
click at [716, 9] on button "Close" at bounding box center [722, 8] width 26 height 12
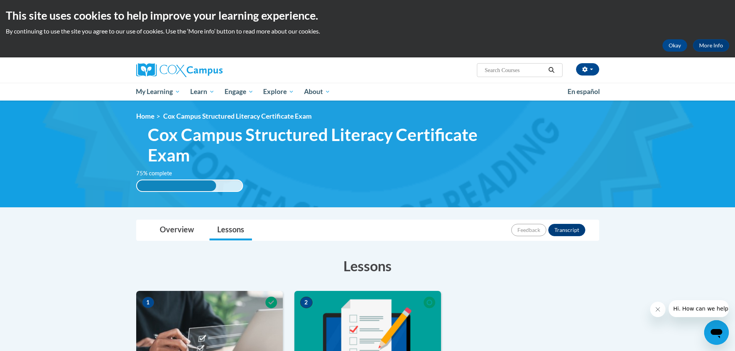
click at [486, 68] on input "Search..." at bounding box center [515, 70] width 62 height 9
type input "data driven instruction"
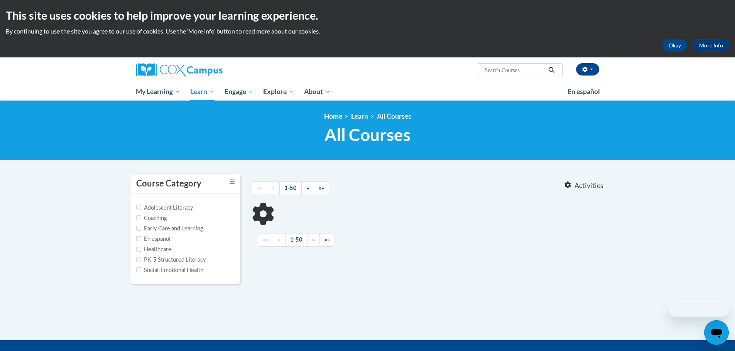
type input "data driven instruction"
drag, startPoint x: 139, startPoint y: 260, endPoint x: 157, endPoint y: 260, distance: 18.1
click at [139, 260] on input "PK-5 Structured Literacy" at bounding box center [138, 259] width 5 height 5
checkbox input "true"
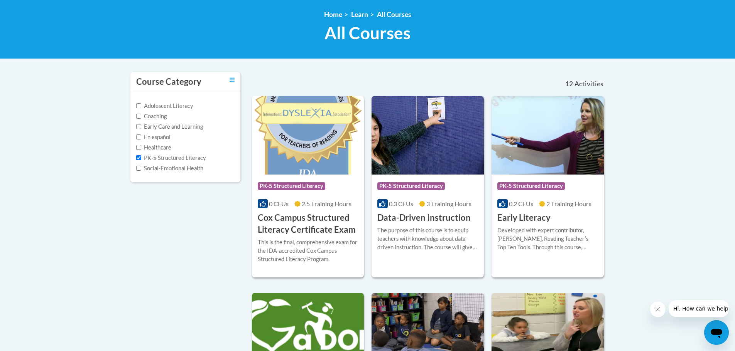
scroll to position [116, 0]
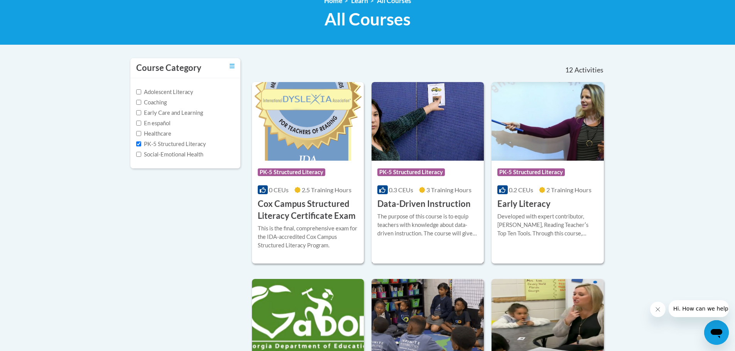
click at [413, 202] on h3 "Data-Driven Instruction" at bounding box center [423, 204] width 93 height 12
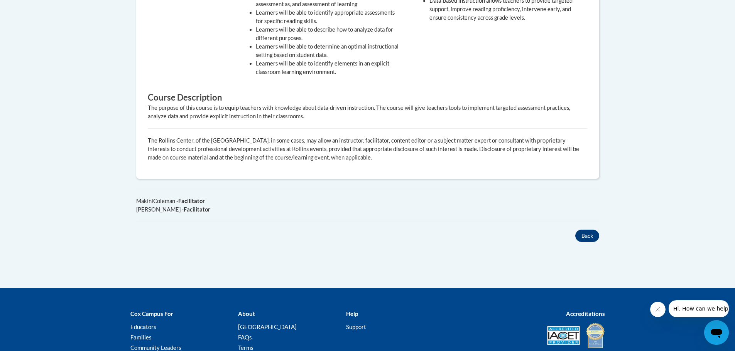
scroll to position [154, 0]
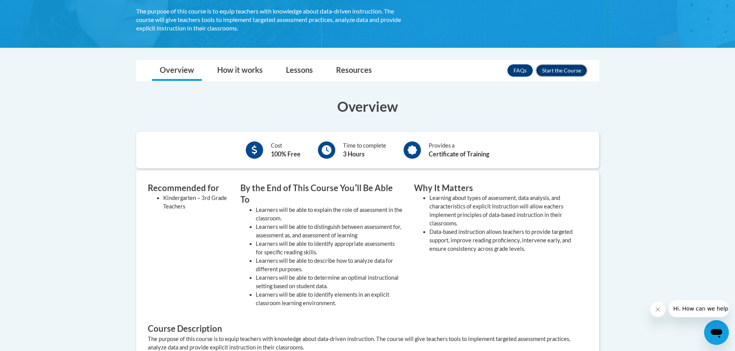
click at [558, 73] on button "Enroll" at bounding box center [561, 70] width 51 height 12
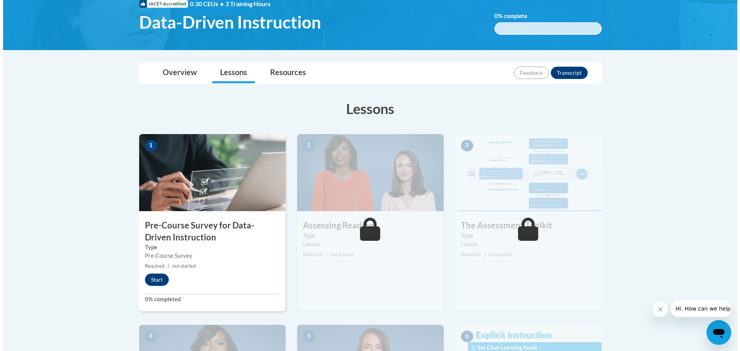
scroll to position [154, 0]
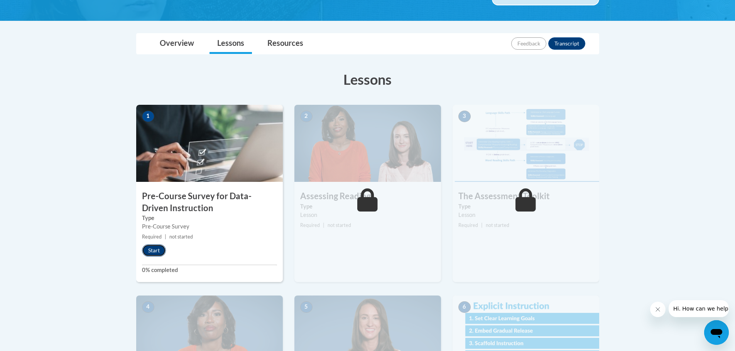
click at [148, 249] on button "Start" at bounding box center [154, 250] width 24 height 12
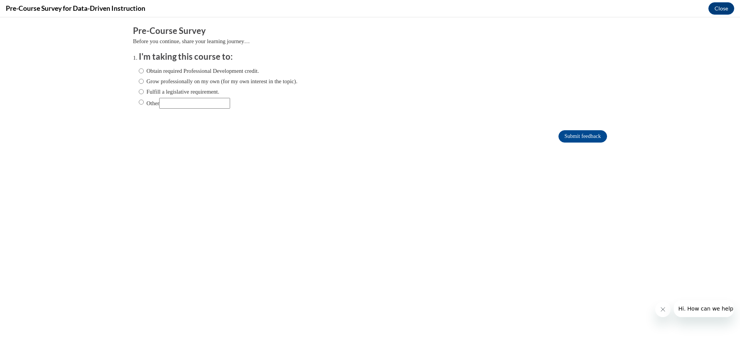
scroll to position [0, 0]
click at [139, 91] on input "Fulfill a legislative requirement." at bounding box center [141, 92] width 5 height 8
radio input "true"
click at [577, 138] on input "Submit feedback" at bounding box center [583, 136] width 49 height 12
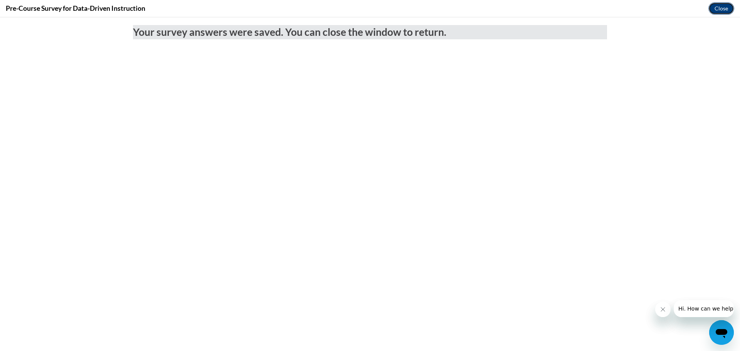
click at [718, 11] on button "Close" at bounding box center [722, 8] width 26 height 12
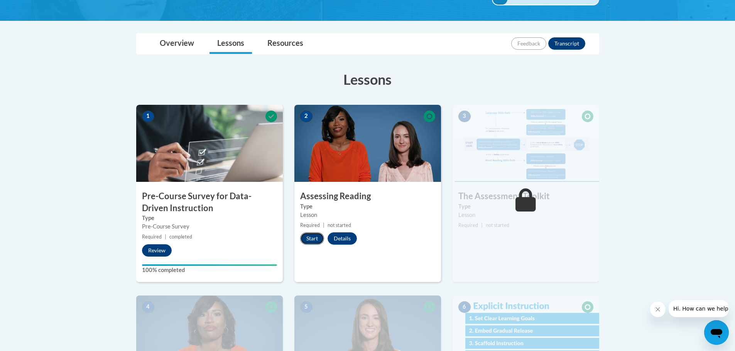
click at [306, 240] on button "Start" at bounding box center [312, 239] width 24 height 12
